Goal: Transaction & Acquisition: Purchase product/service

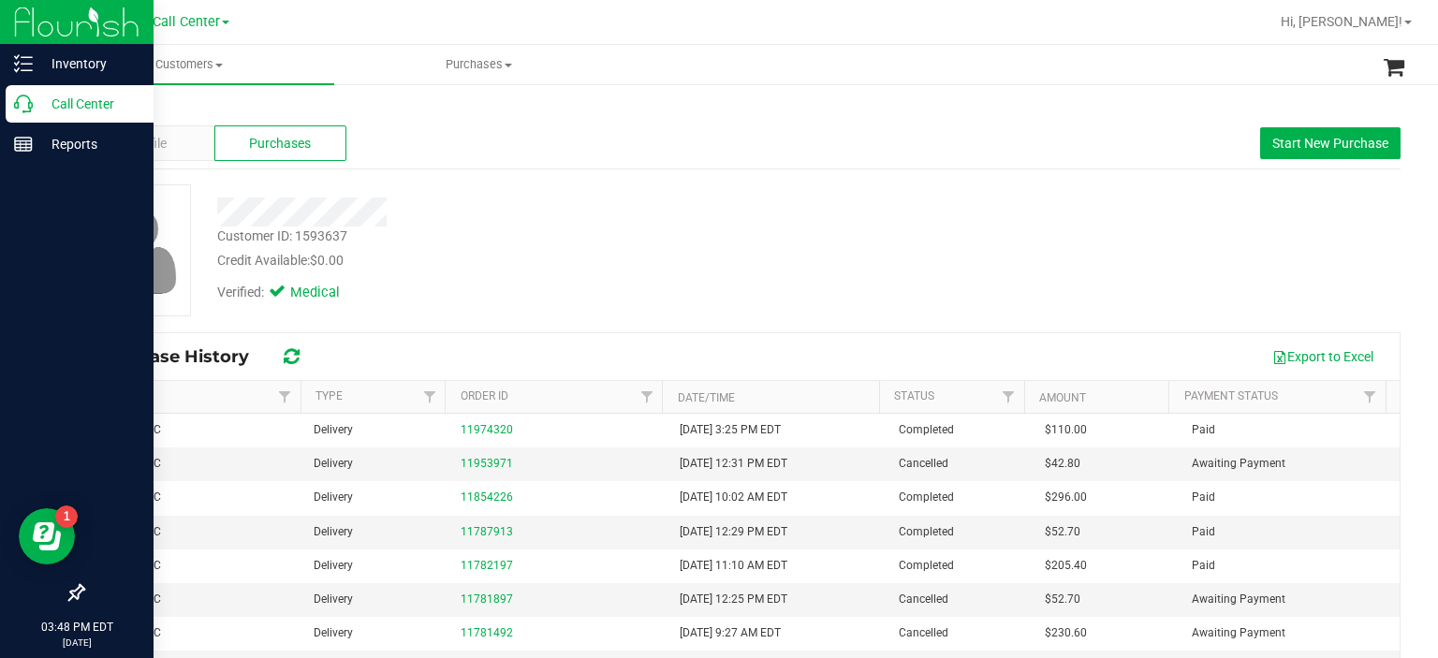
click at [37, 105] on p "Call Center" at bounding box center [89, 104] width 112 height 22
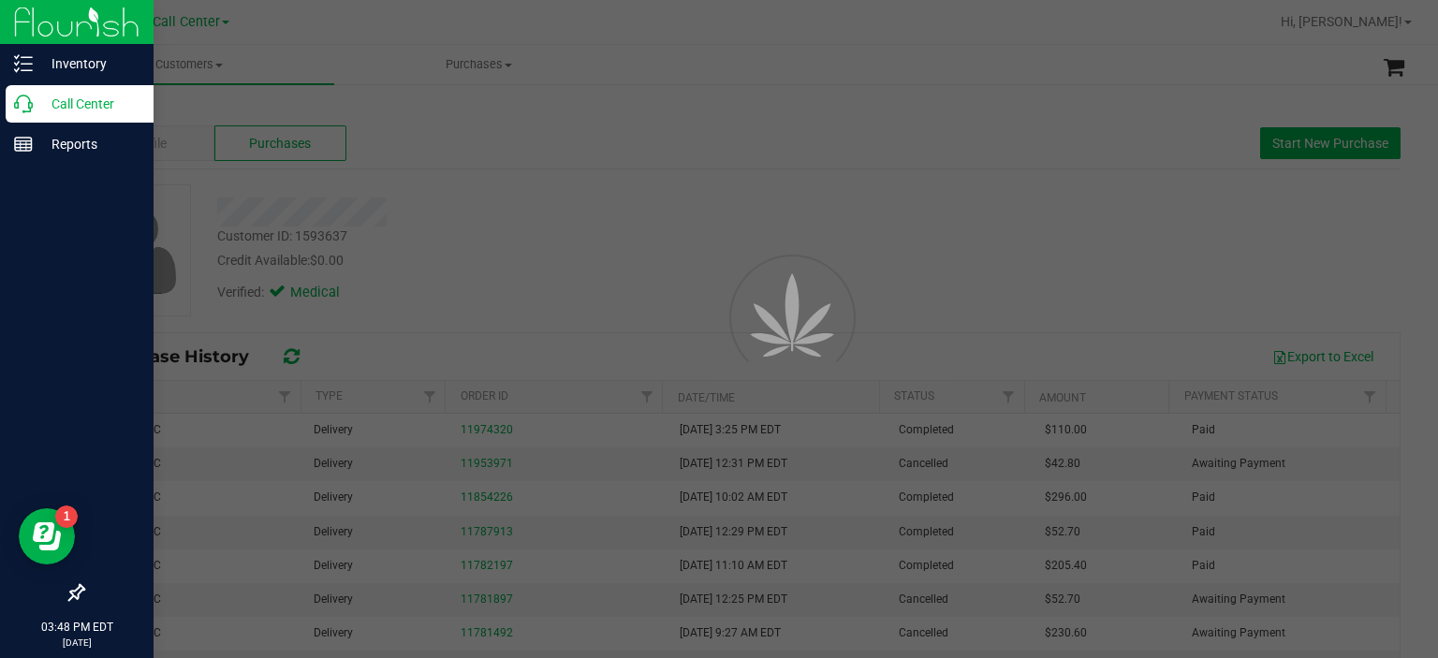
click at [37, 105] on p "Call Center" at bounding box center [89, 104] width 112 height 22
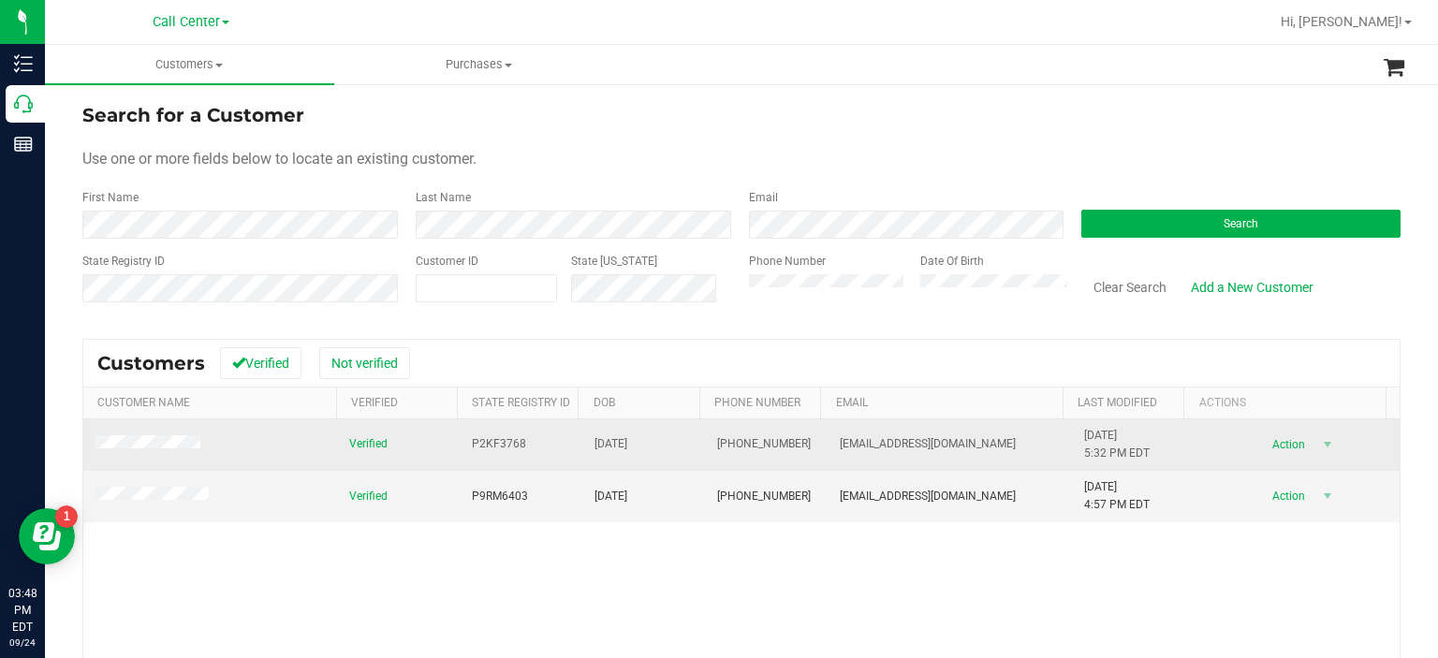
click at [164, 433] on td at bounding box center [210, 444] width 255 height 51
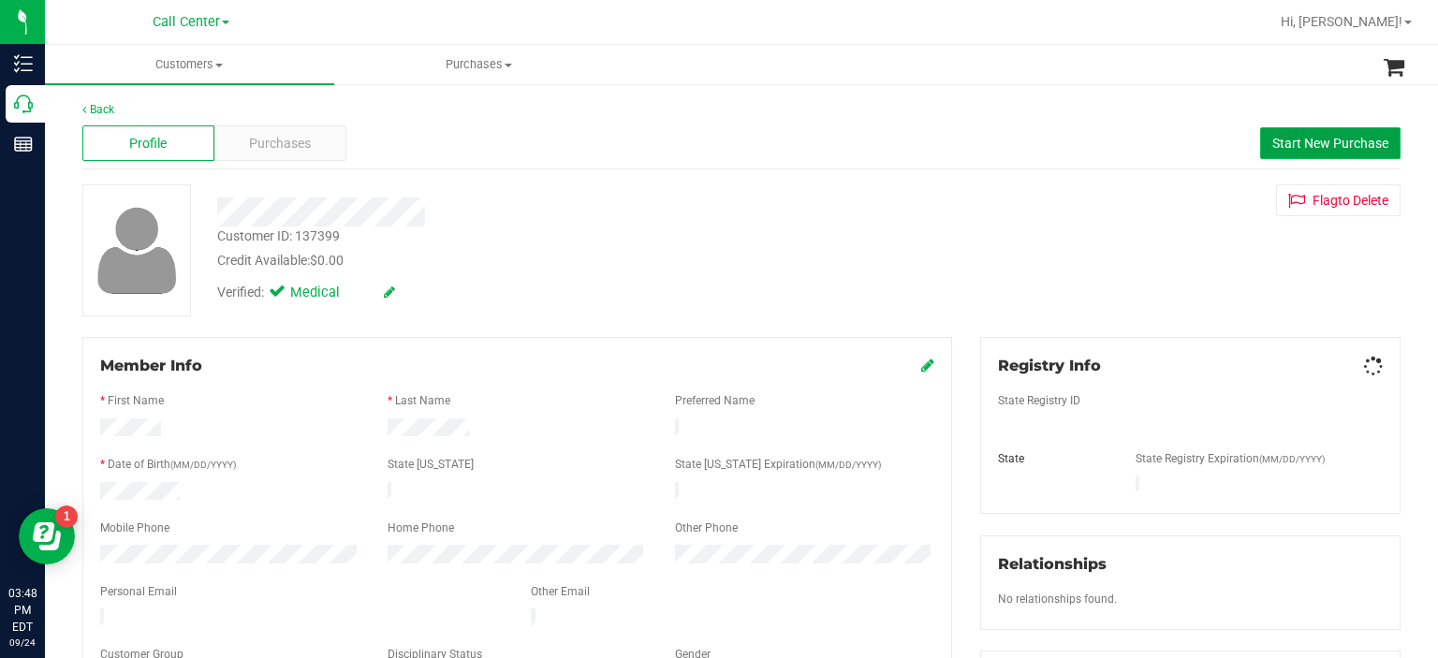
click at [1337, 144] on span "Start New Purchase" at bounding box center [1330, 143] width 116 height 15
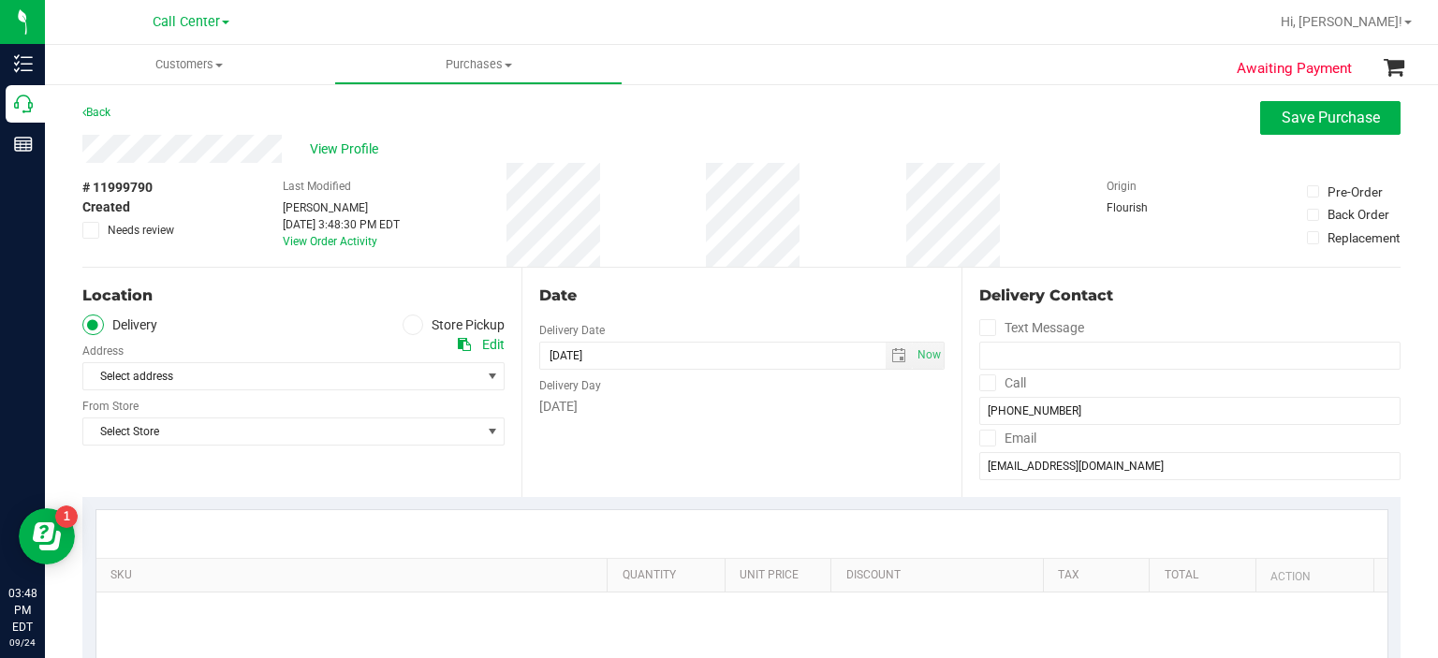
click at [412, 604] on div "No purchase details yet. Let's get started!" at bounding box center [741, 668] width 1291 height 152
click at [423, 328] on label "Store Pickup" at bounding box center [453, 325] width 103 height 22
click at [0, 0] on input "Store Pickup" at bounding box center [0, 0] width 0 height 0
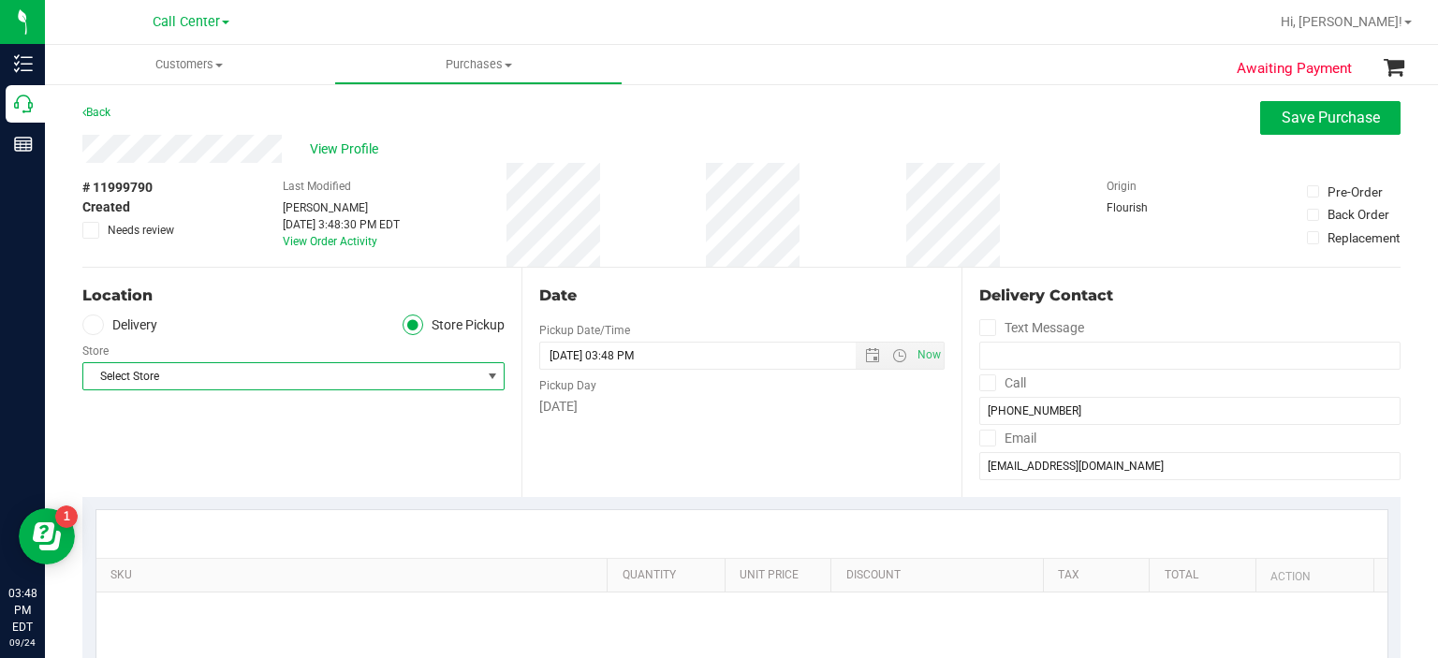
click at [402, 364] on span "Select Store" at bounding box center [281, 376] width 397 height 26
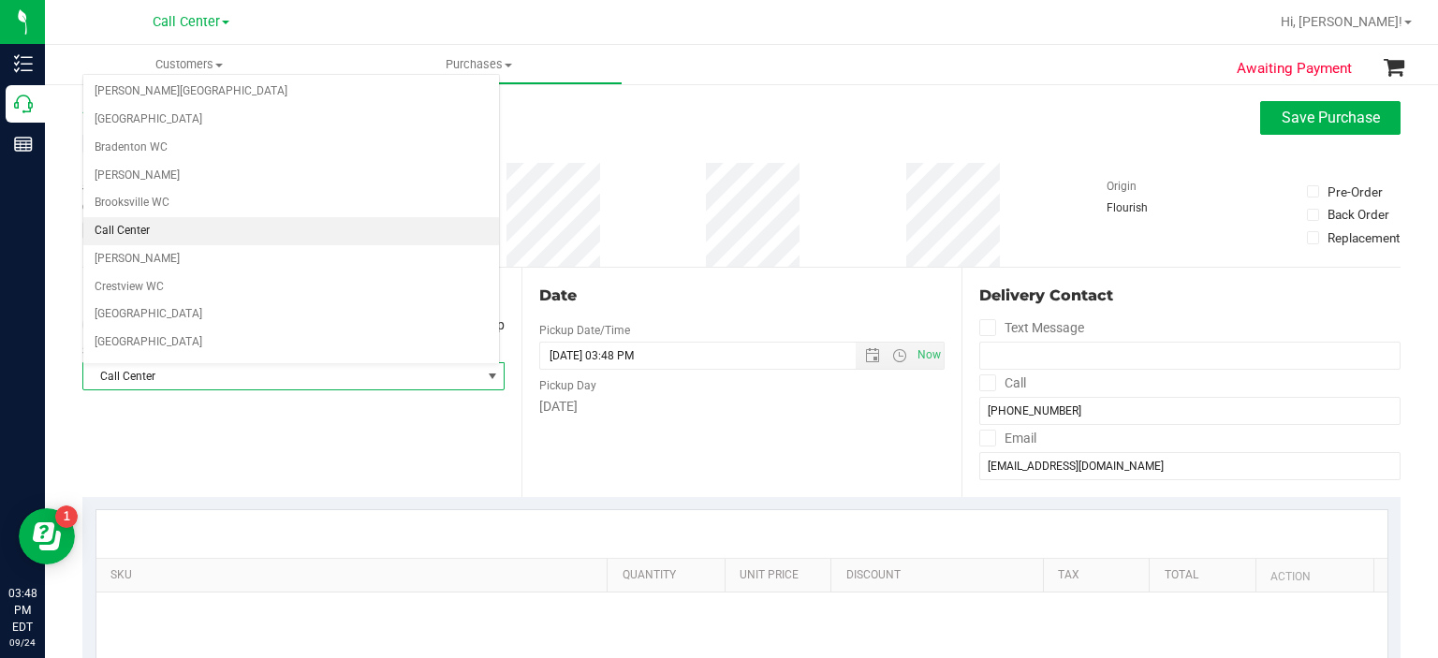
click at [387, 222] on li "Call Center" at bounding box center [291, 231] width 416 height 28
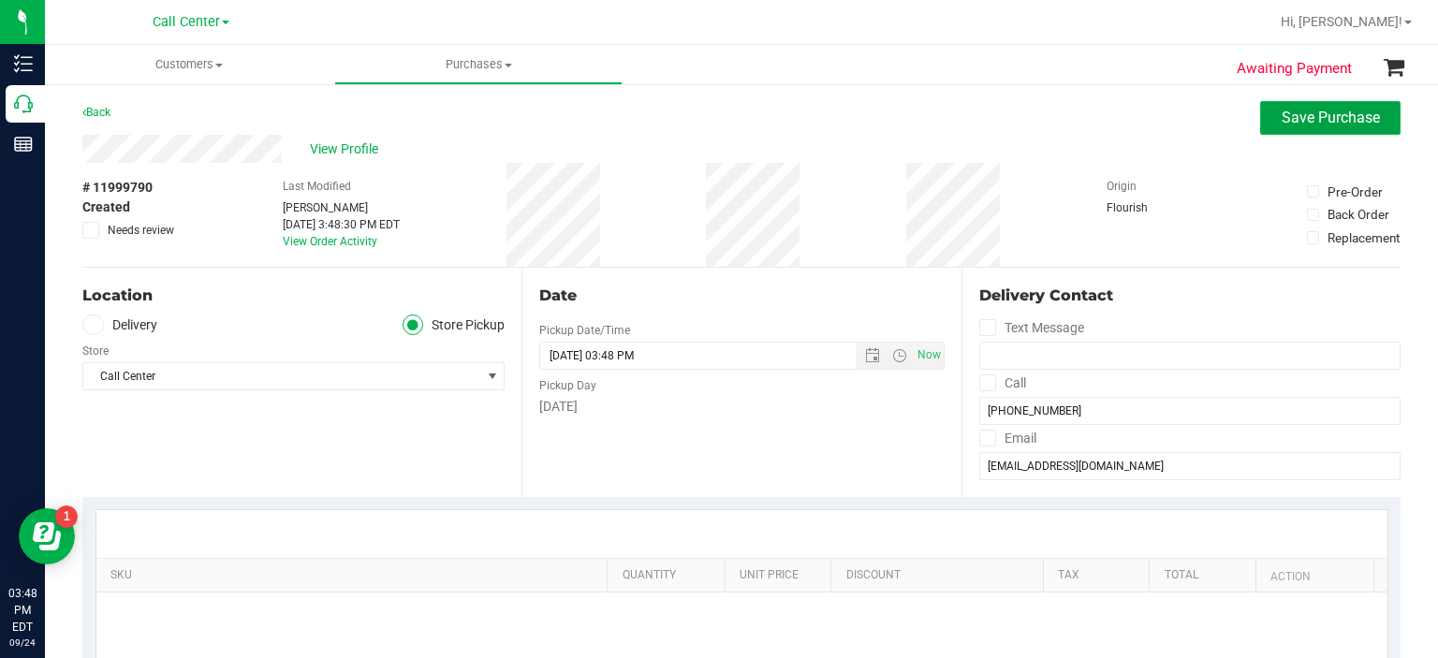
click at [1320, 107] on button "Save Purchase" at bounding box center [1330, 118] width 140 height 34
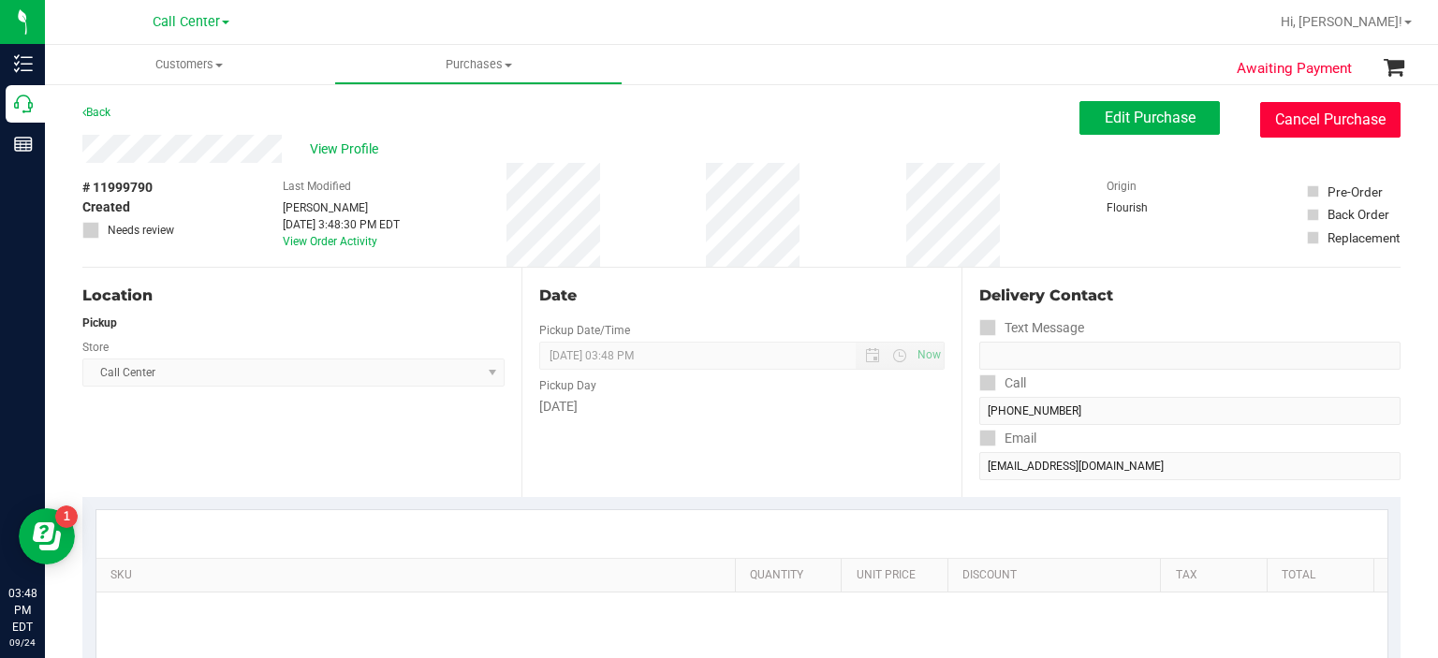
click at [1318, 111] on button "Cancel Purchase" at bounding box center [1330, 120] width 140 height 36
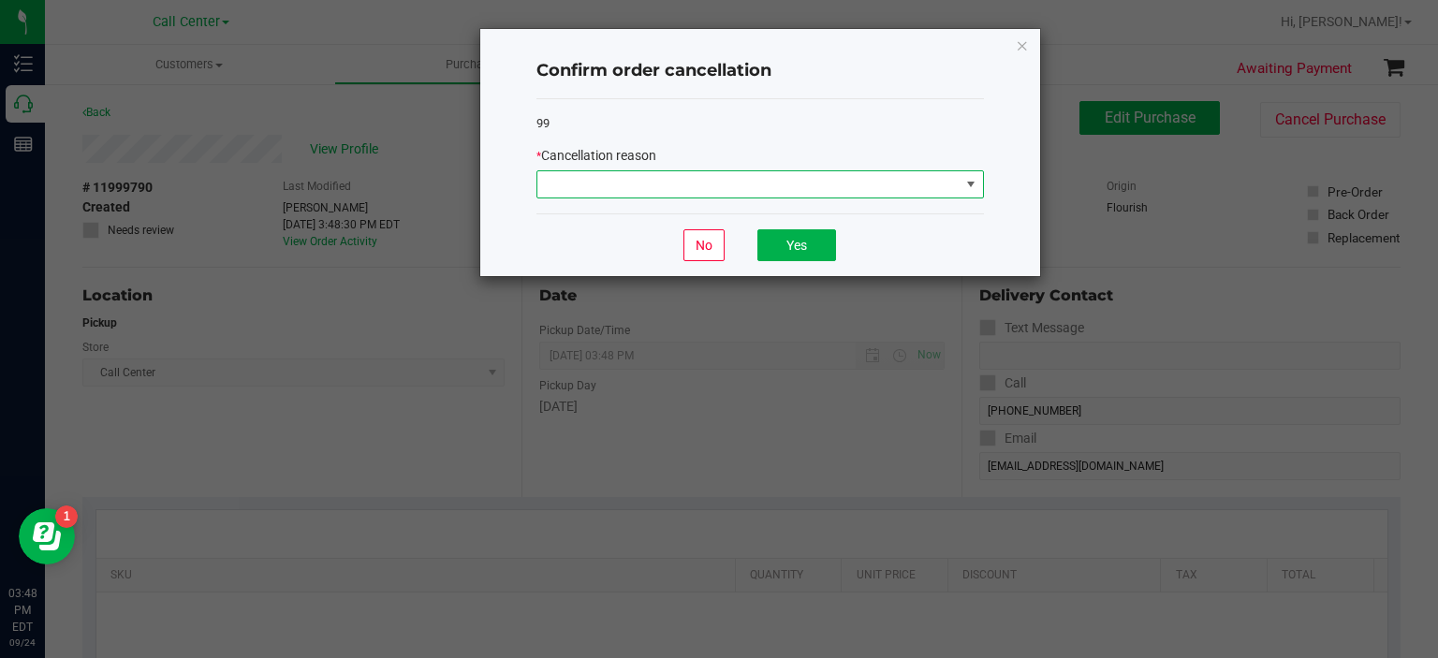
click at [949, 179] on span at bounding box center [748, 184] width 422 height 26
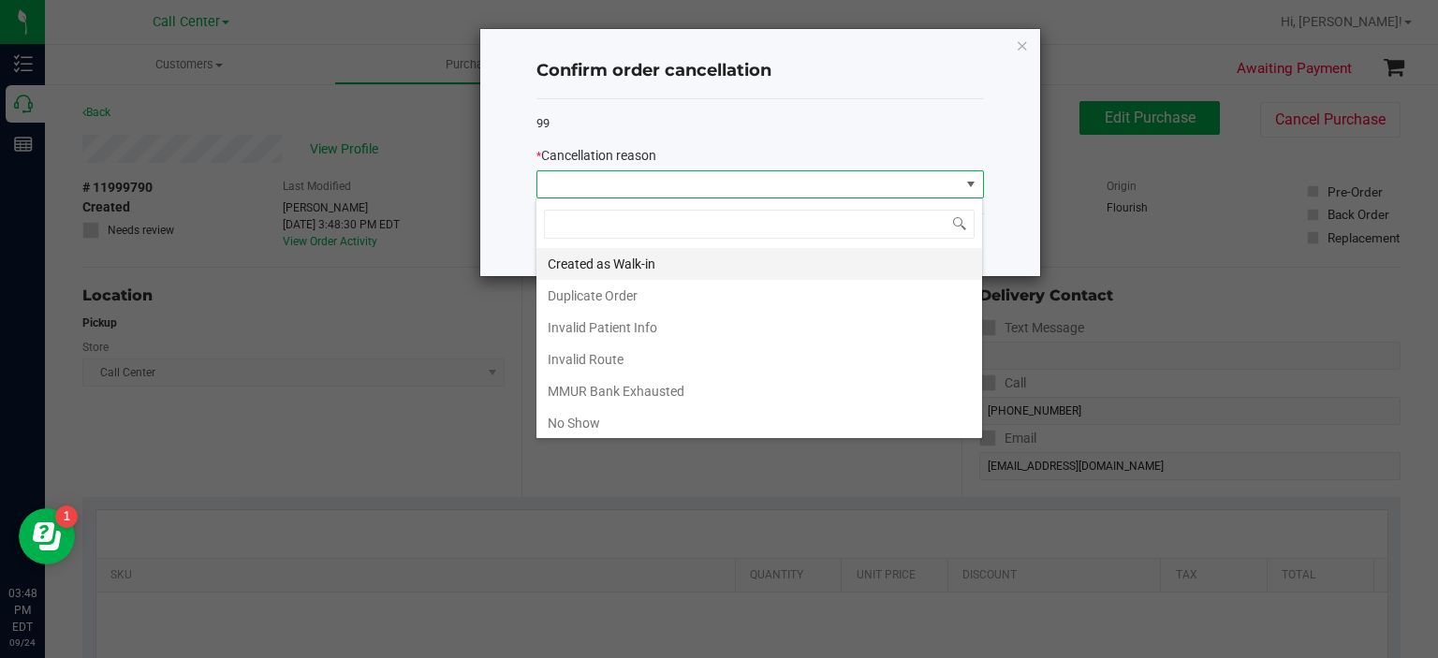
scroll to position [95, 0]
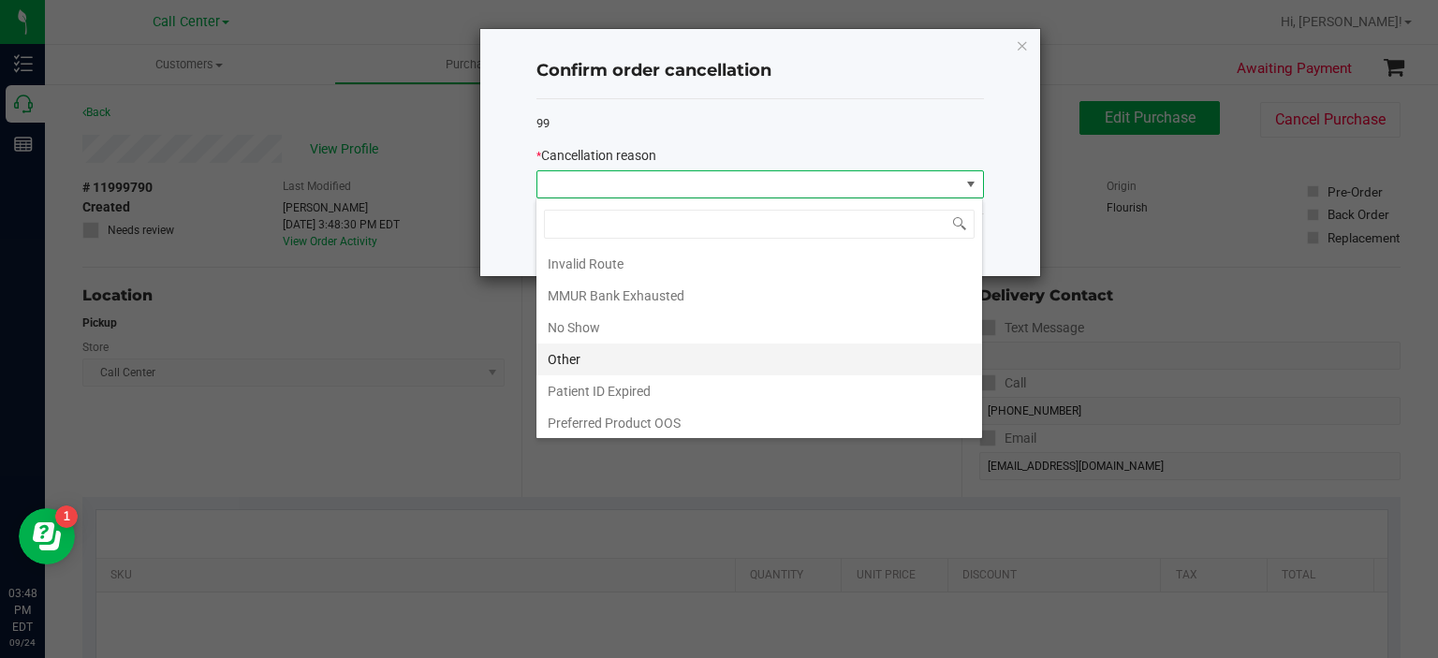
click at [687, 362] on li "Other" at bounding box center [758, 359] width 445 height 32
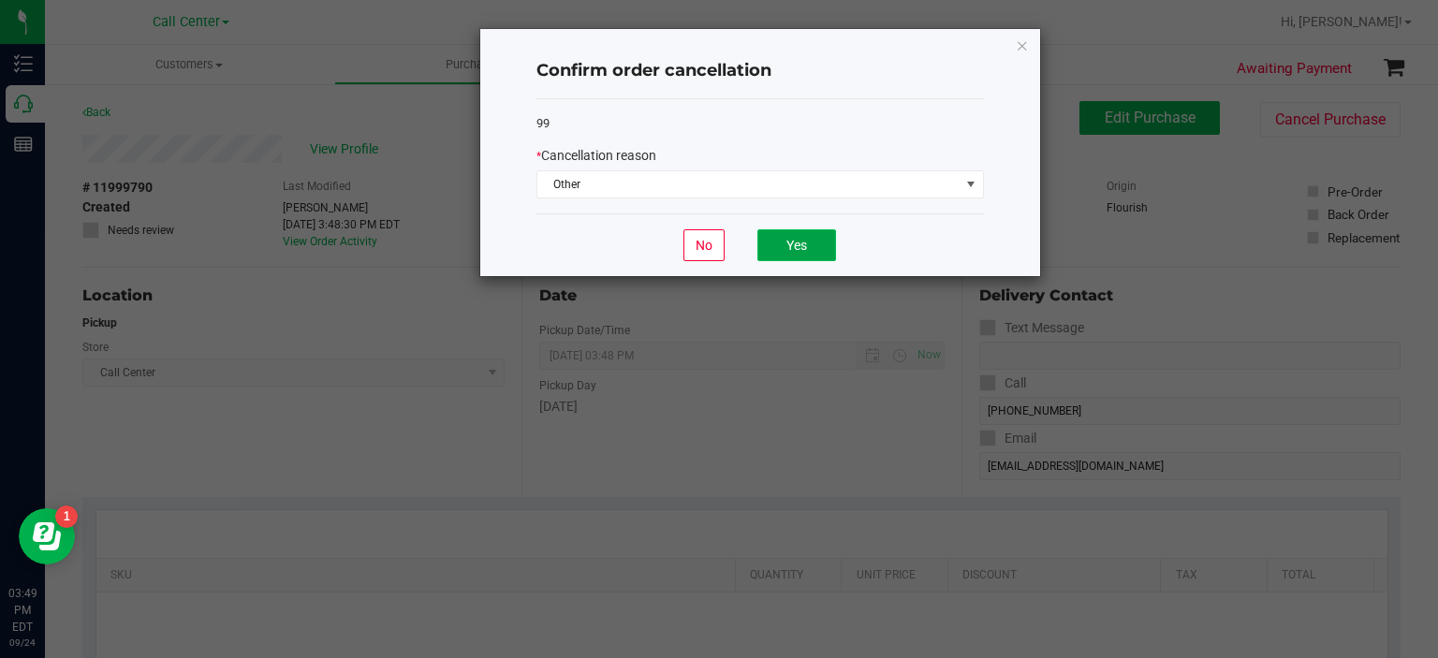
click at [801, 249] on button "Yes" at bounding box center [796, 245] width 79 height 32
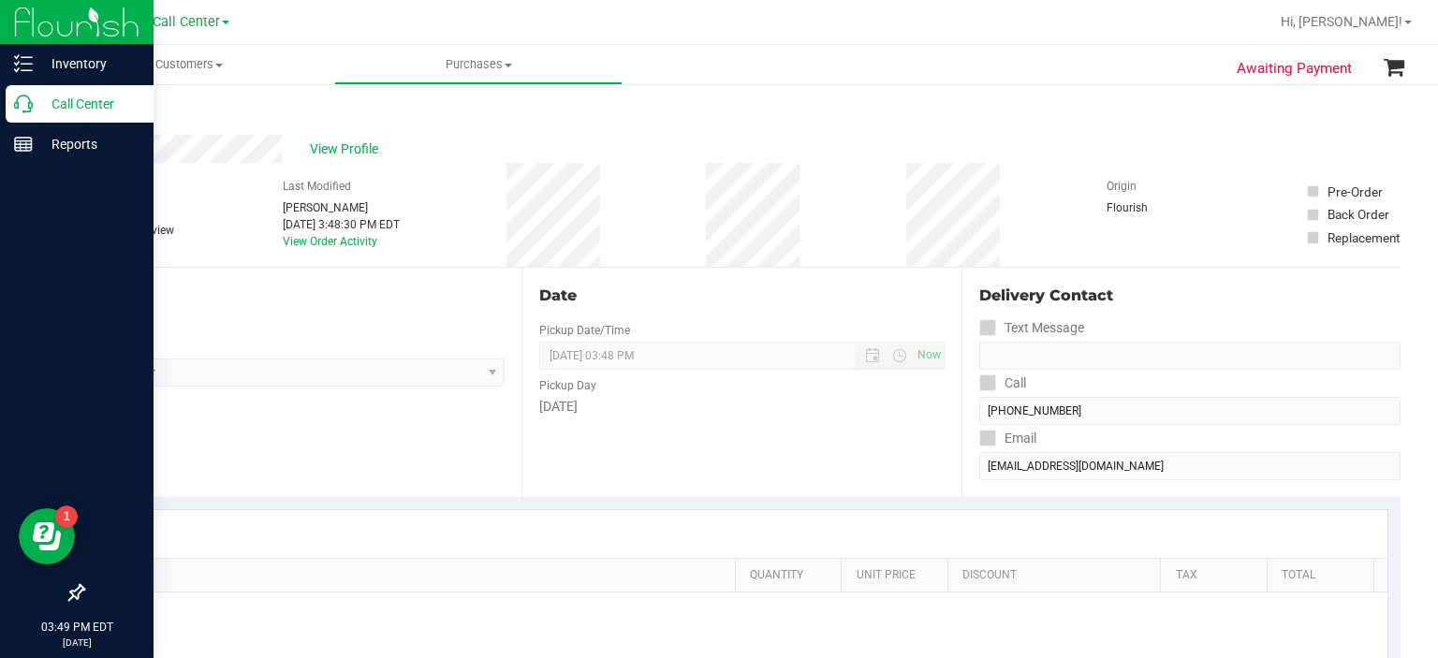
click at [23, 93] on div "Call Center" at bounding box center [80, 103] width 148 height 37
